Goal: Information Seeking & Learning: Learn about a topic

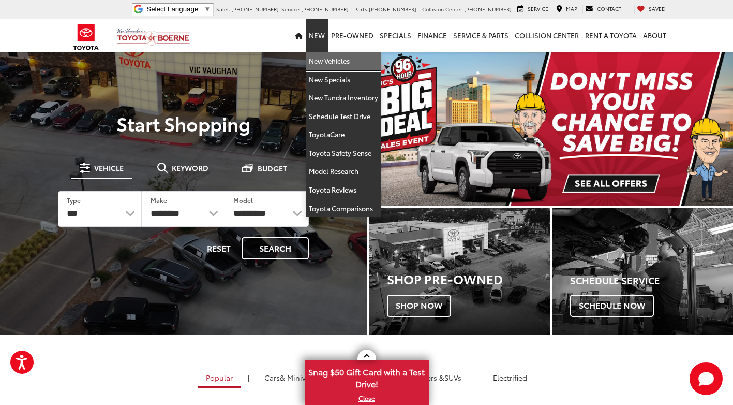
click at [315, 57] on link "New Vehicles" at bounding box center [344, 61] width 76 height 19
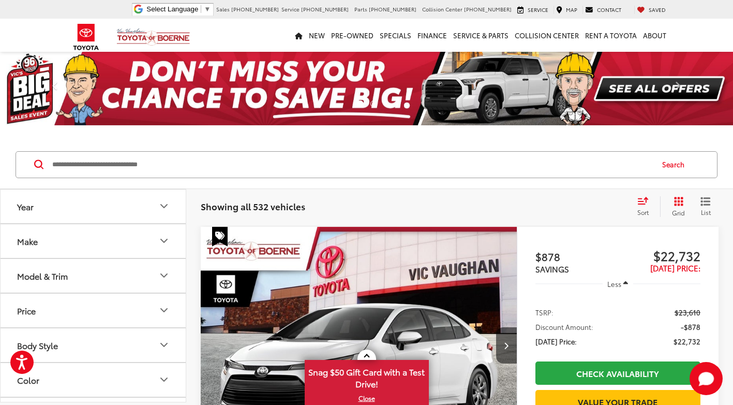
click at [161, 236] on icon "Make" at bounding box center [164, 240] width 12 height 12
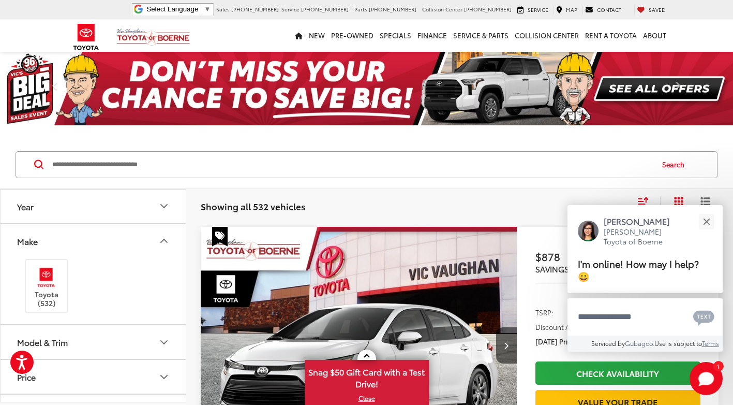
click at [161, 342] on icon "Model & Trim" at bounding box center [164, 342] width 12 height 12
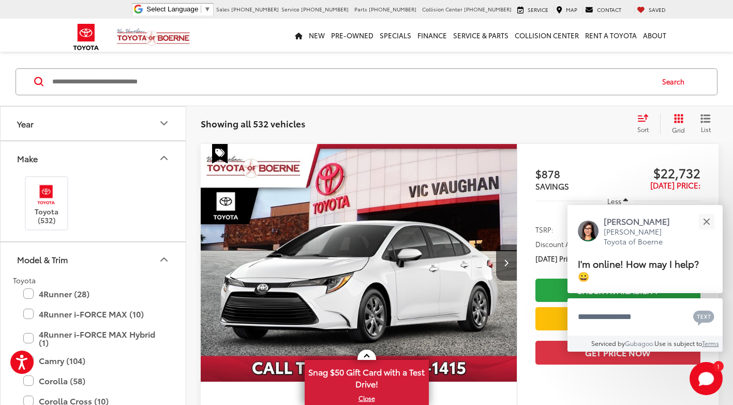
scroll to position [145, 0]
